Goal: Information Seeking & Learning: Learn about a topic

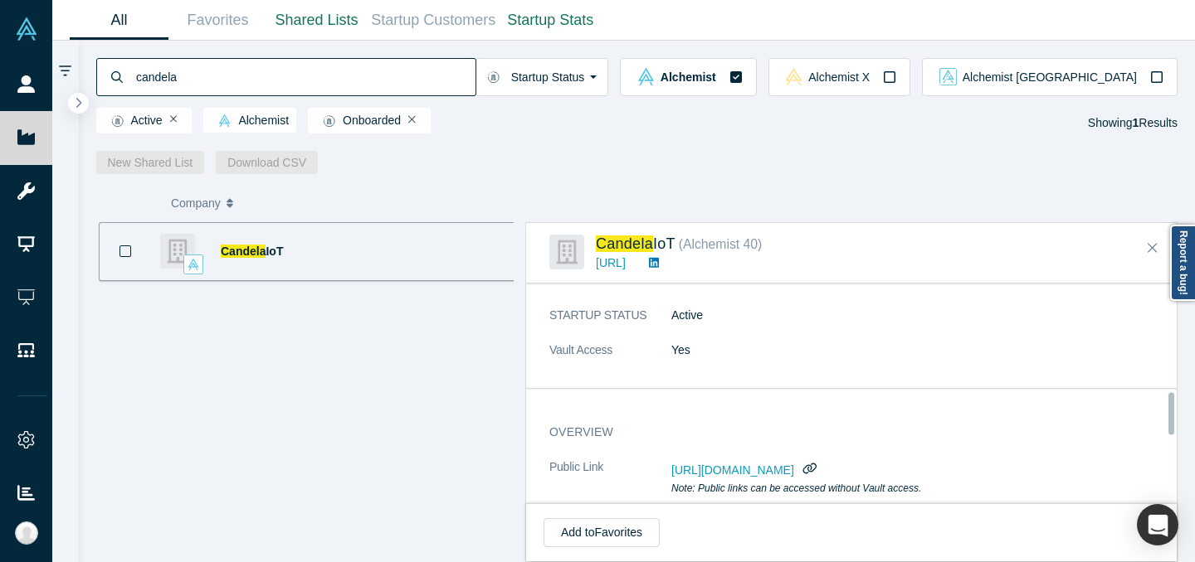
scroll to position [596, 0]
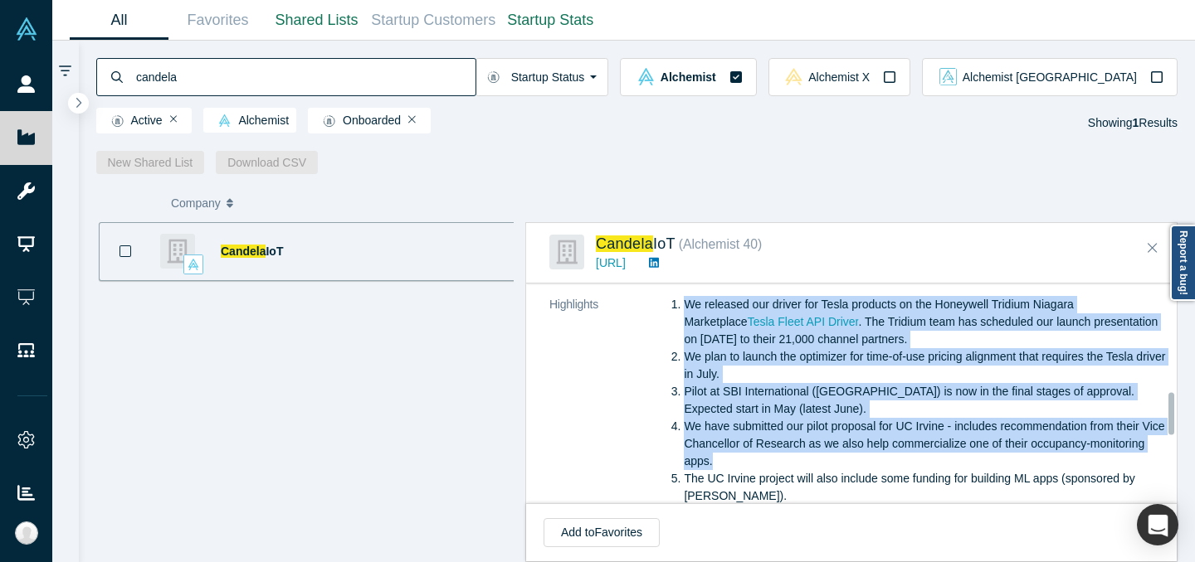
click at [466, 85] on input "candela" at bounding box center [304, 76] width 341 height 39
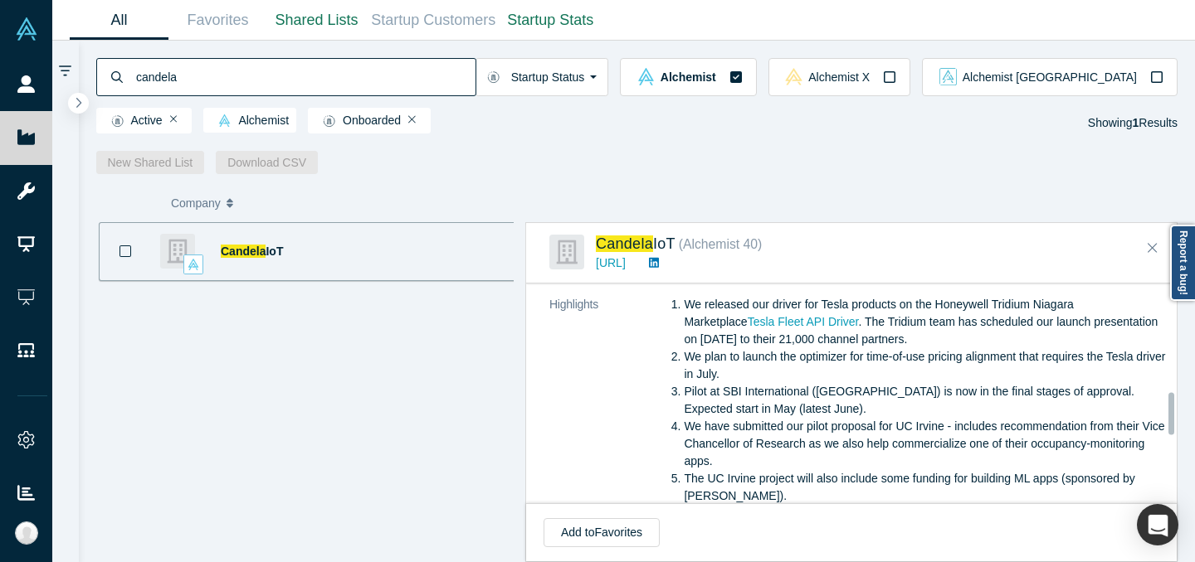
click at [466, 84] on input "candela" at bounding box center [304, 76] width 341 height 39
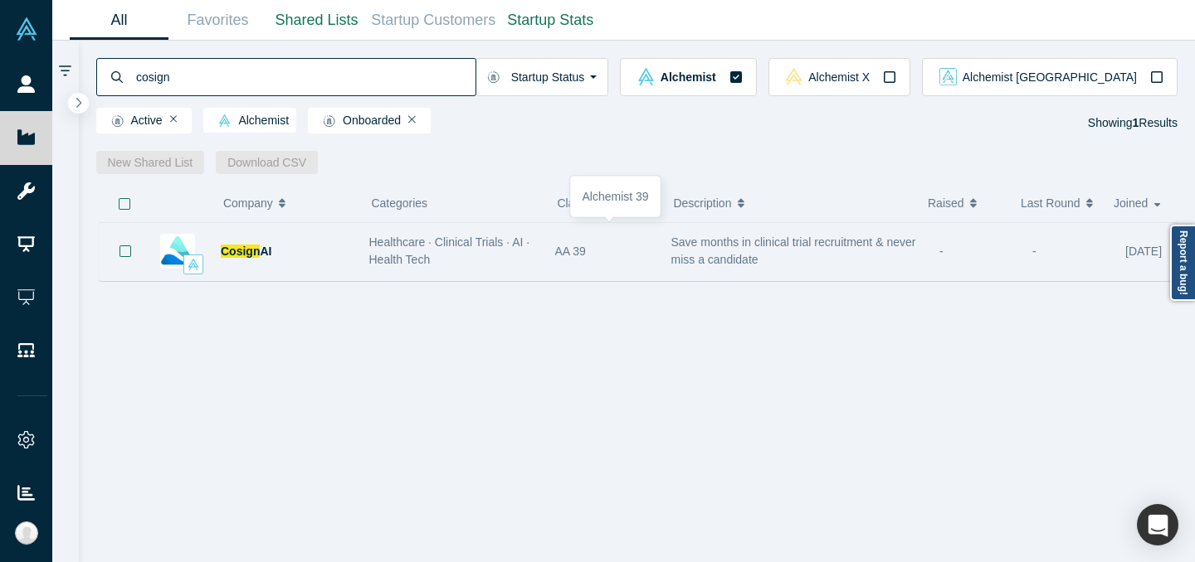
click at [625, 260] on div "AA 39" at bounding box center [604, 251] width 99 height 57
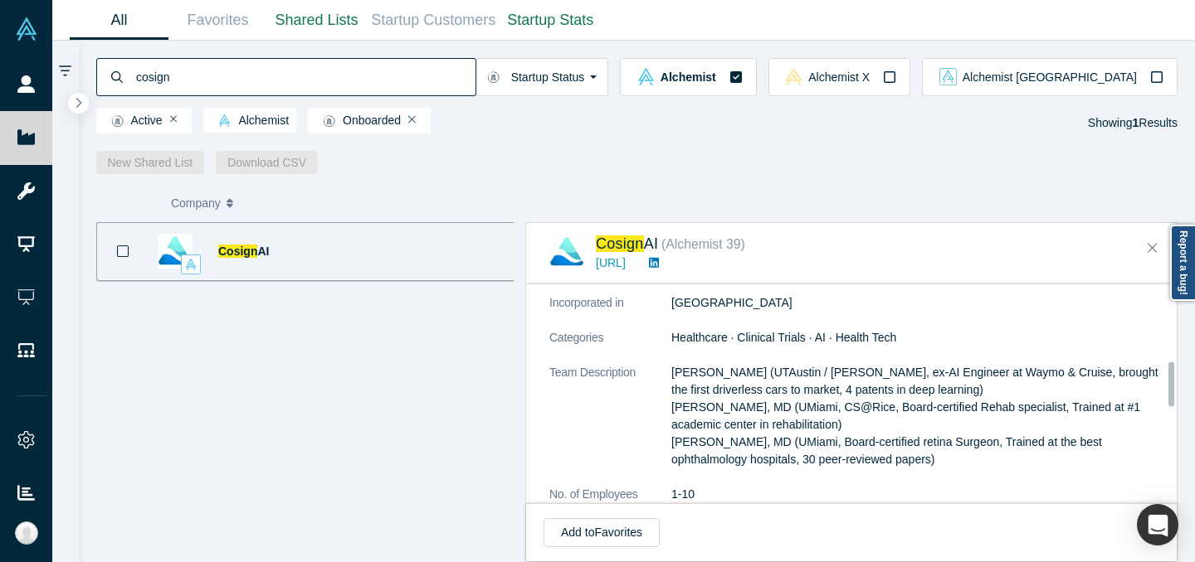
scroll to position [409, 0]
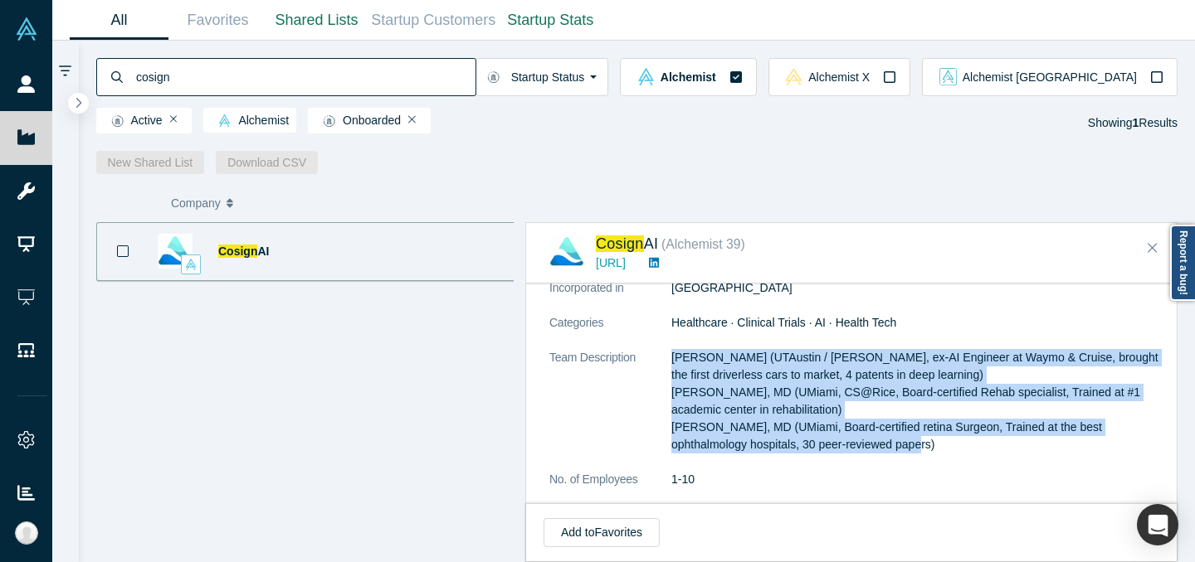
drag, startPoint x: 673, startPoint y: 354, endPoint x: 860, endPoint y: 444, distance: 207.8
click at [861, 446] on p "[PERSON_NAME] (UTAustin / Rice, ex-AI Engineer at Waymo & Cruise, brought the f…" at bounding box center [918, 401] width 494 height 105
copy p "[PERSON_NAME] (UTAustin / Rice, ex-AI Engineer at Waymo & Cruise, brought the f…"
click at [768, 353] on p "[PERSON_NAME] (UTAustin / Rice, ex-AI Engineer at Waymo & Cruise, brought the f…" at bounding box center [918, 401] width 494 height 105
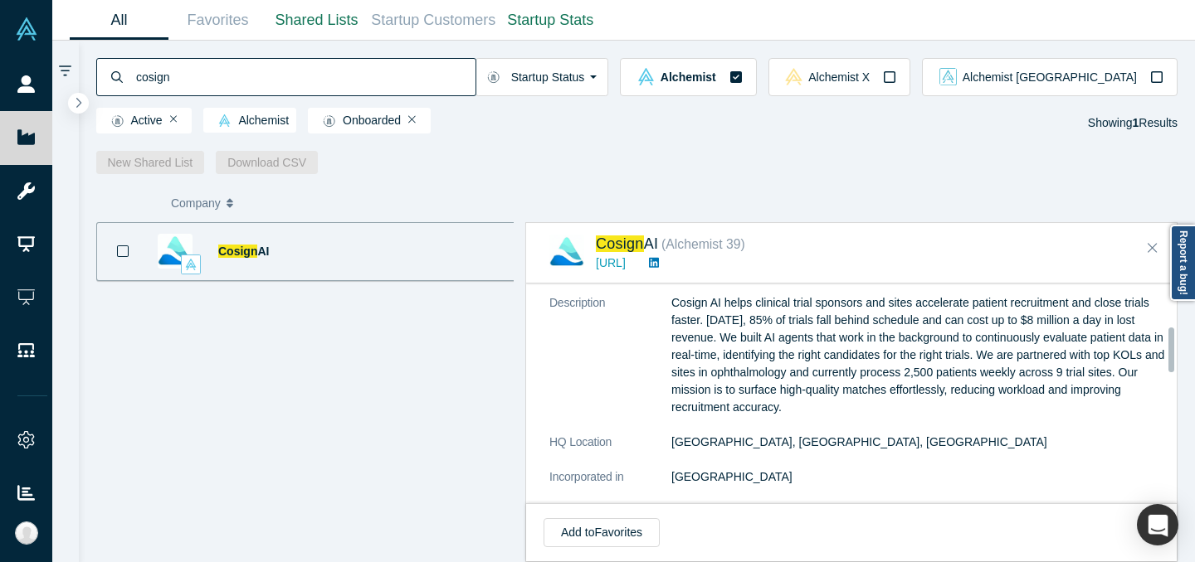
scroll to position [221, 0]
click at [1017, 343] on p "Cosign AI helps clinical trial sponsors and sites accelerate patient recruitmen…" at bounding box center [918, 354] width 494 height 122
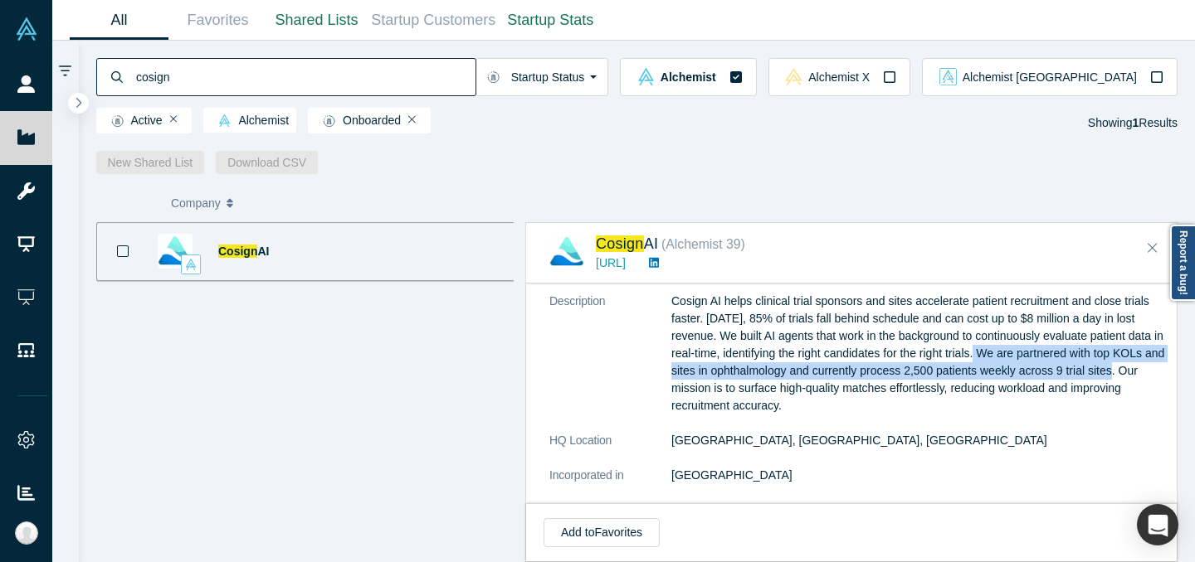
drag, startPoint x: 995, startPoint y: 353, endPoint x: 1138, endPoint y: 371, distance: 144.7
click at [1141, 374] on p "Cosign AI helps clinical trial sponsors and sites accelerate patient recruitmen…" at bounding box center [918, 354] width 494 height 122
copy p "We are partnered with top KOLs and sites in ophthalmology and currently process…"
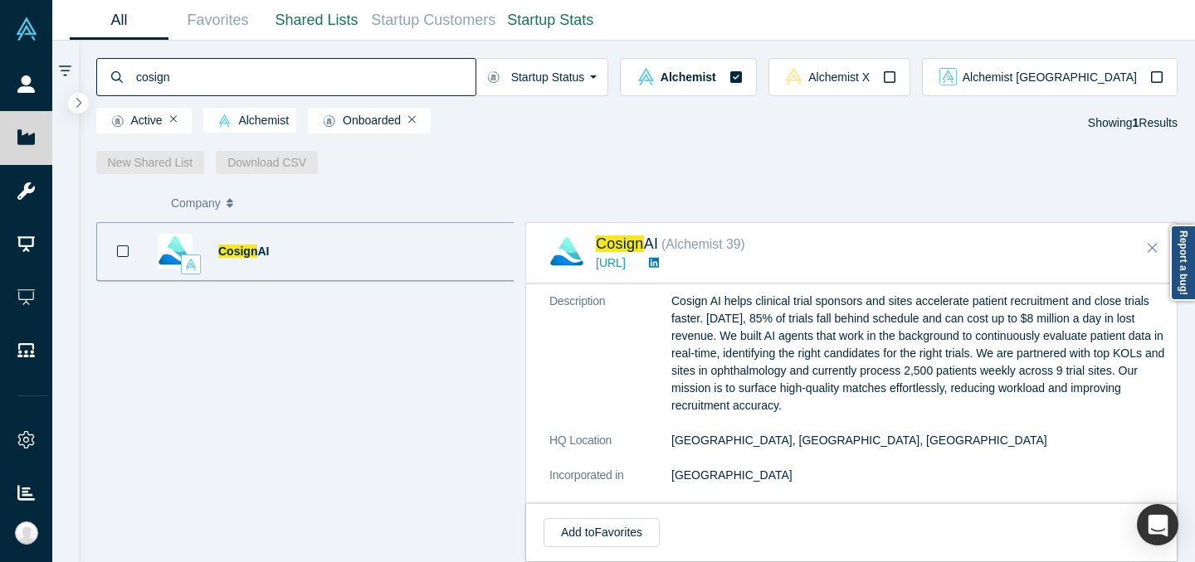
click at [758, 377] on p "Cosign AI helps clinical trial sponsors and sites accelerate patient recruitmen…" at bounding box center [918, 354] width 494 height 122
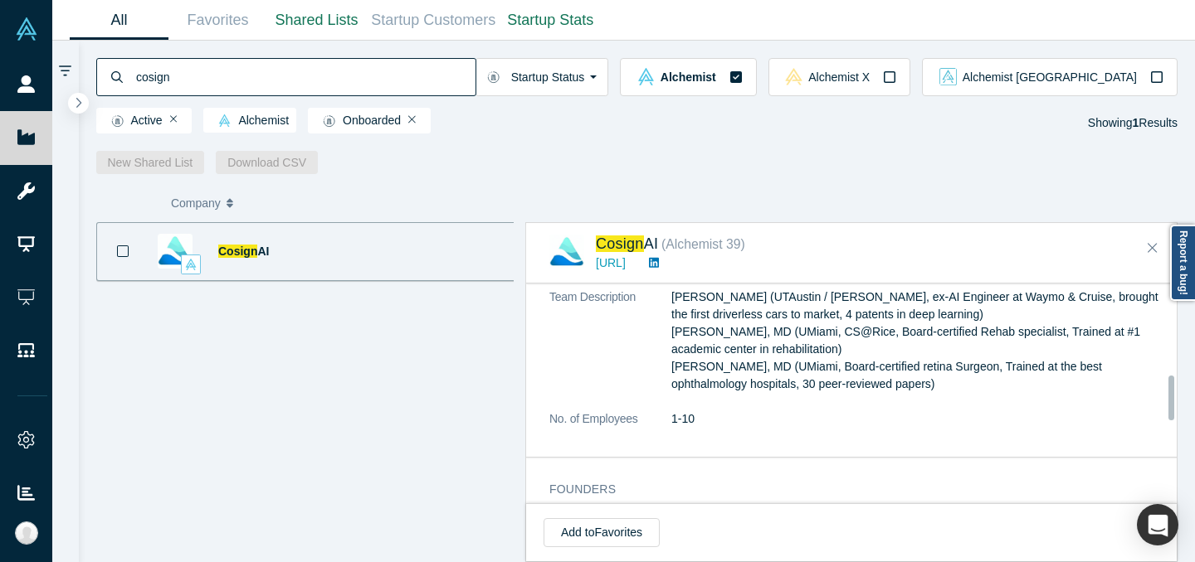
scroll to position [466, 0]
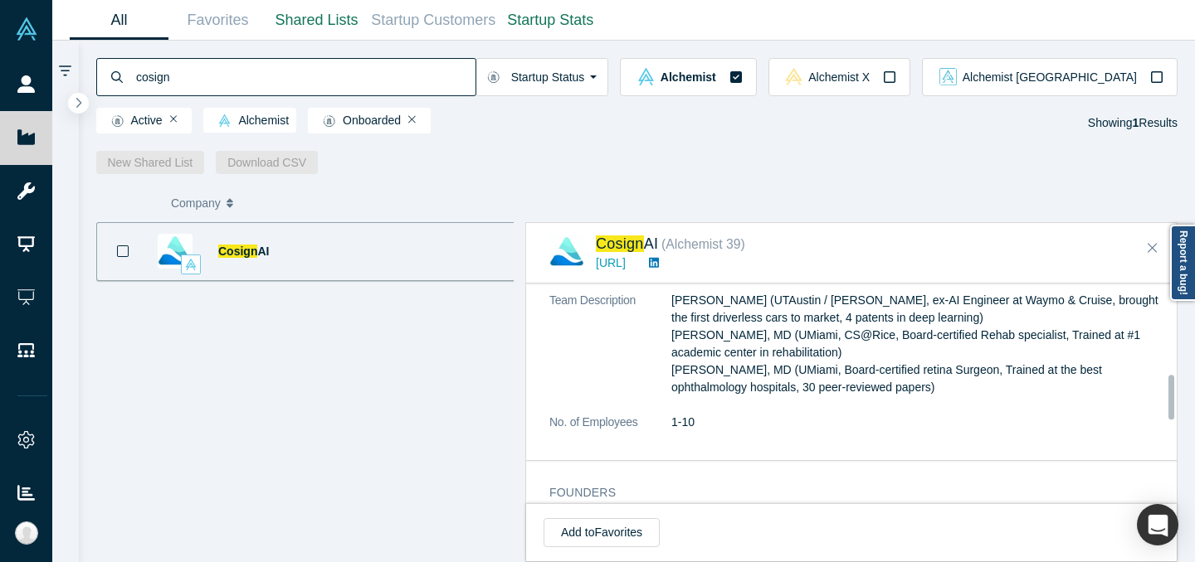
click at [336, 83] on input "cosign" at bounding box center [304, 76] width 341 height 39
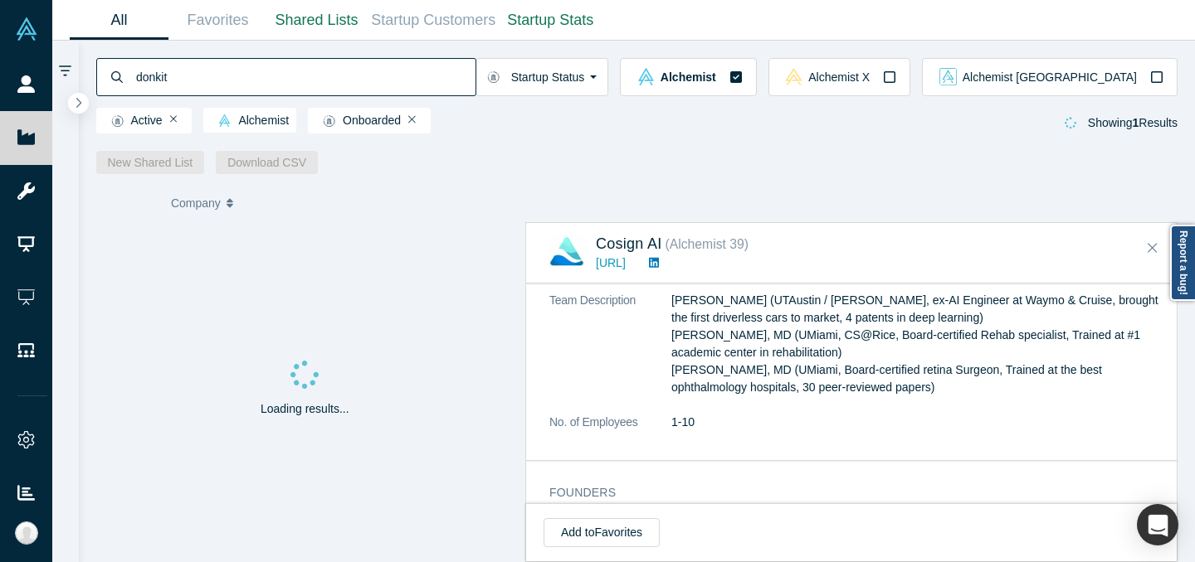
type input "donkit"
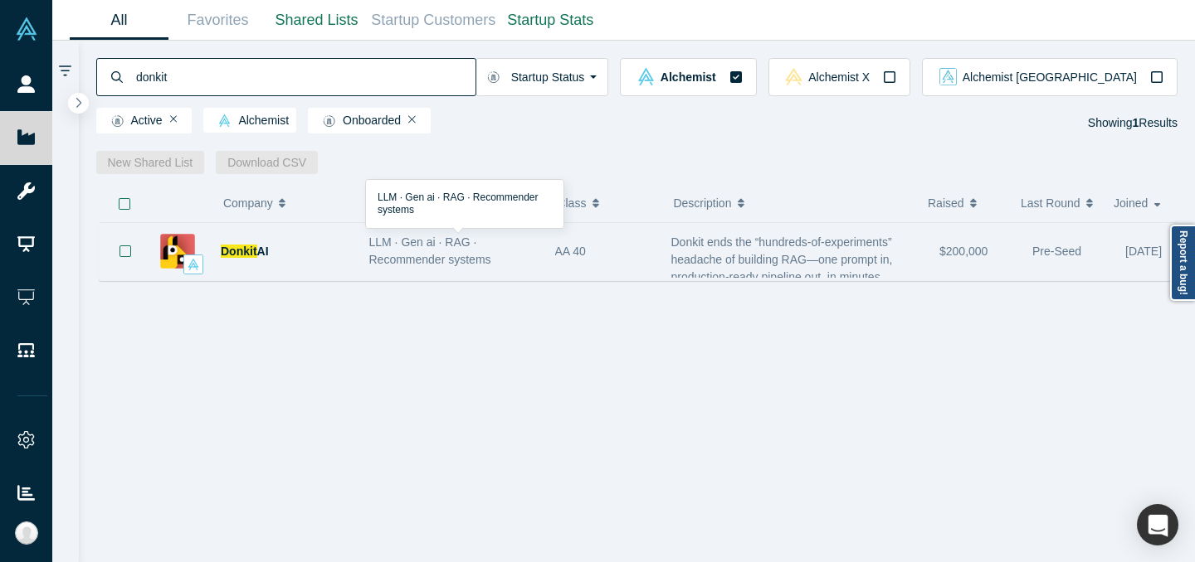
click at [503, 253] on div "LLM · Gen ai · RAG · Recommender systems" at bounding box center [453, 251] width 168 height 35
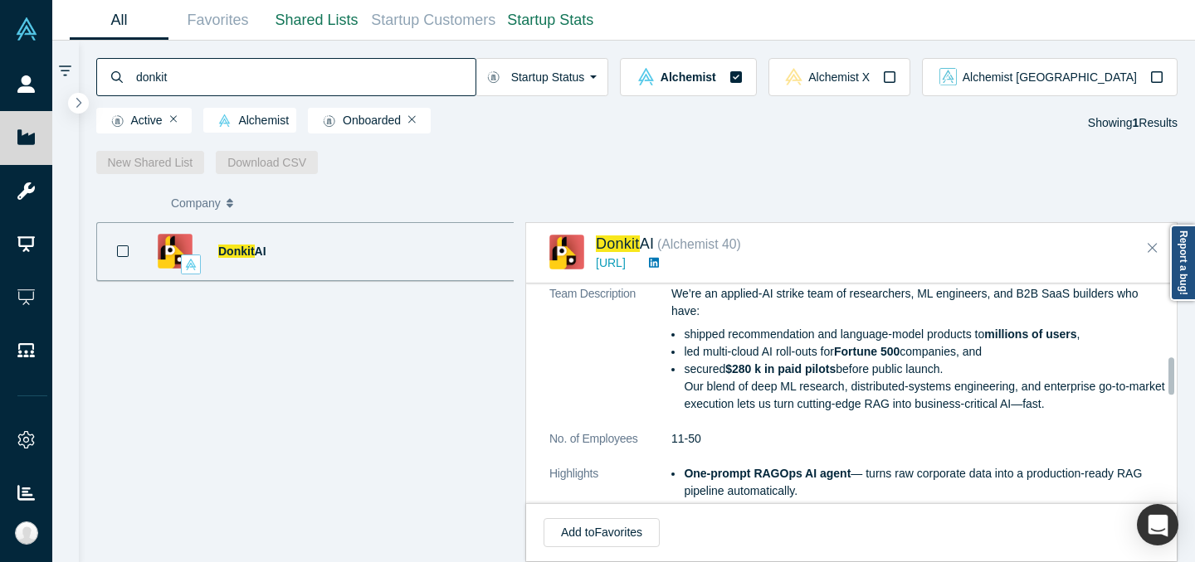
scroll to position [460, 0]
click at [625, 262] on link "[URL]" at bounding box center [611, 262] width 30 height 13
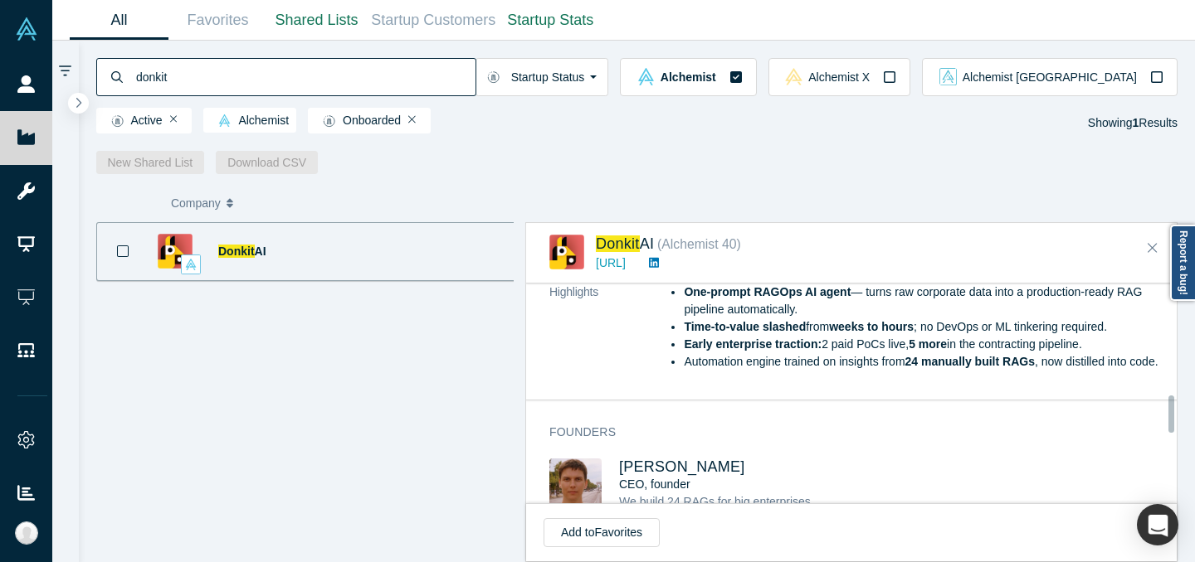
scroll to position [712, 0]
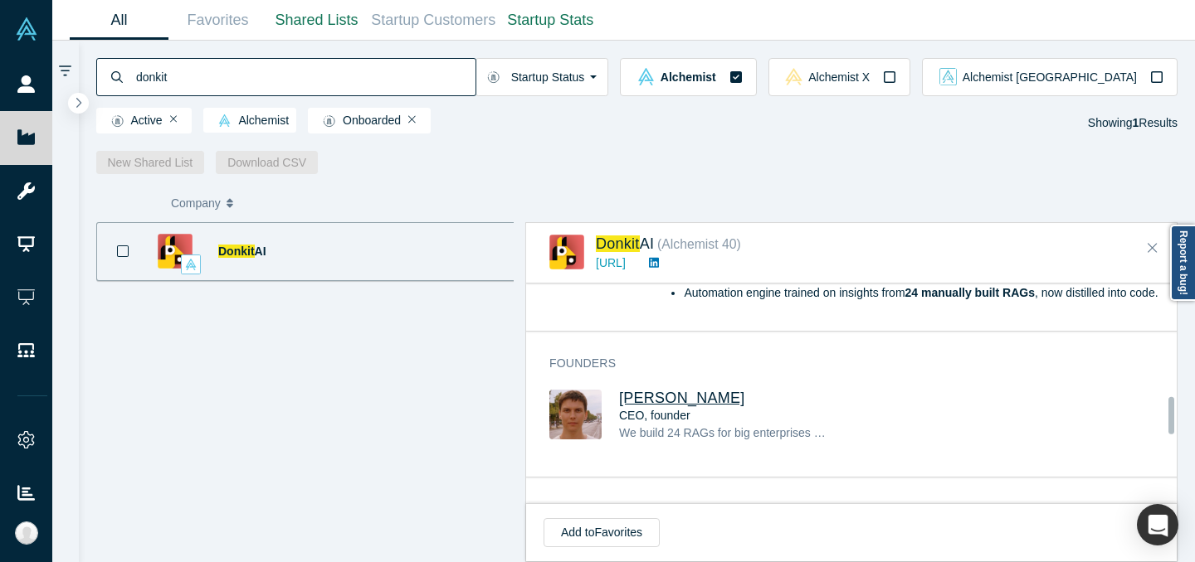
click at [679, 394] on span "[PERSON_NAME]" at bounding box center [682, 398] width 126 height 17
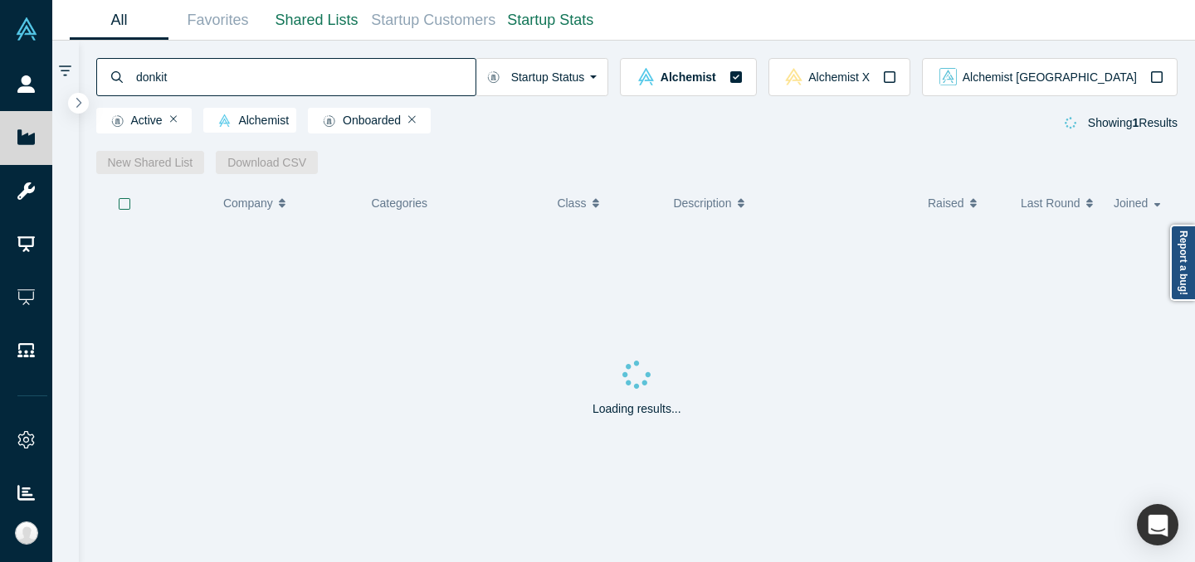
click at [180, 75] on input "donkit" at bounding box center [304, 76] width 341 height 39
click at [181, 76] on input "donkit" at bounding box center [304, 76] width 341 height 39
